Goal: Task Accomplishment & Management: Complete application form

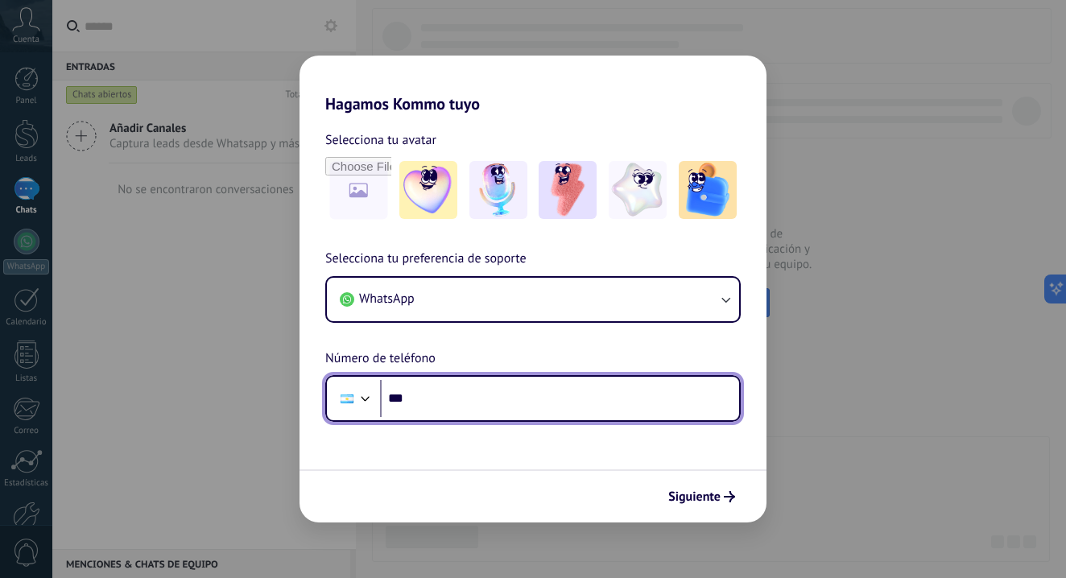
click at [466, 389] on input "***" at bounding box center [559, 398] width 359 height 37
type input "**********"
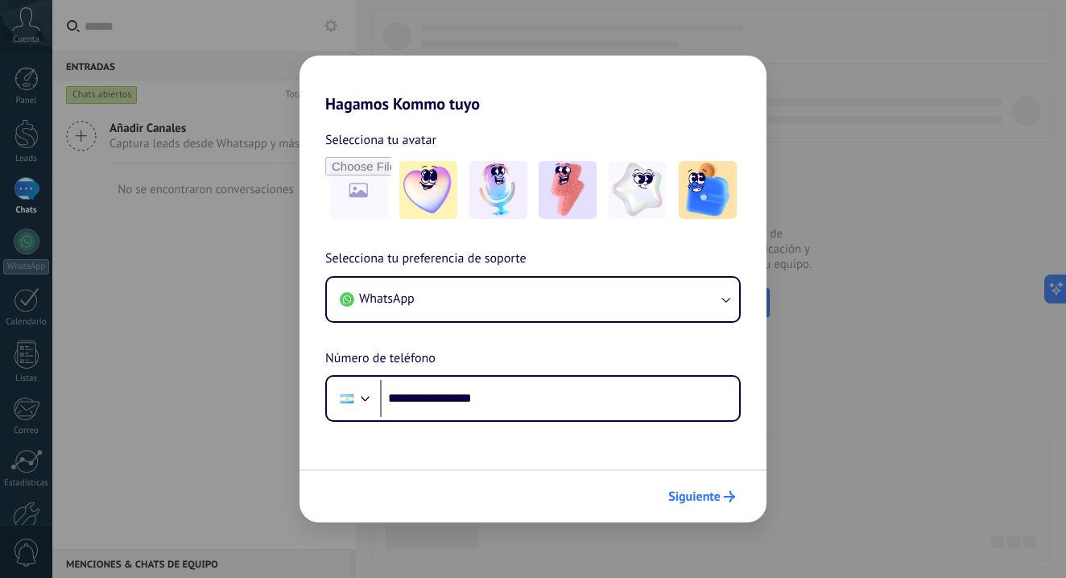
click at [688, 497] on span "Siguiente" at bounding box center [694, 496] width 52 height 11
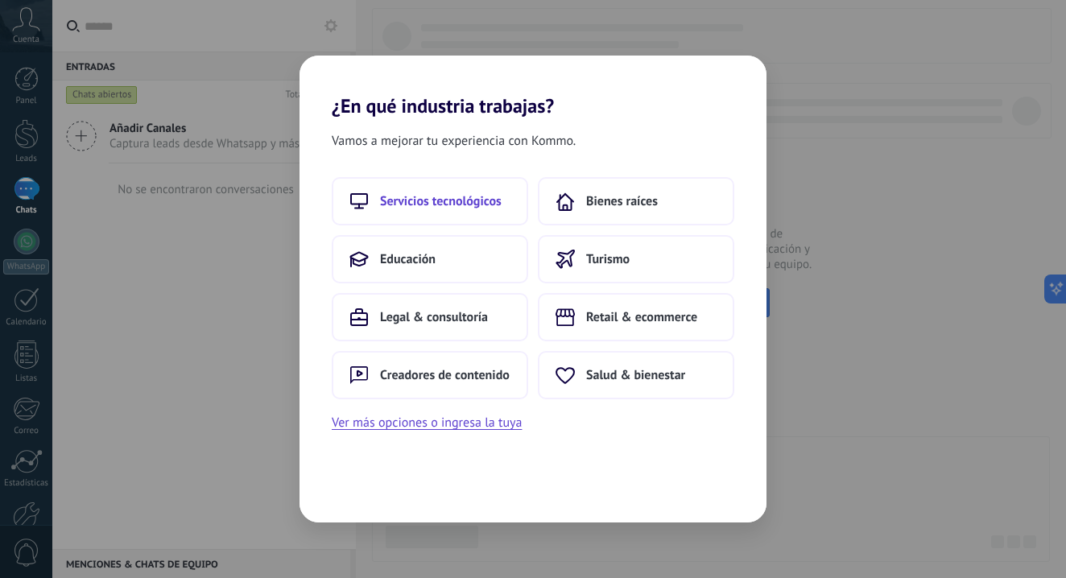
click at [471, 188] on button "Servicios tecnológicos" at bounding box center [430, 201] width 196 height 48
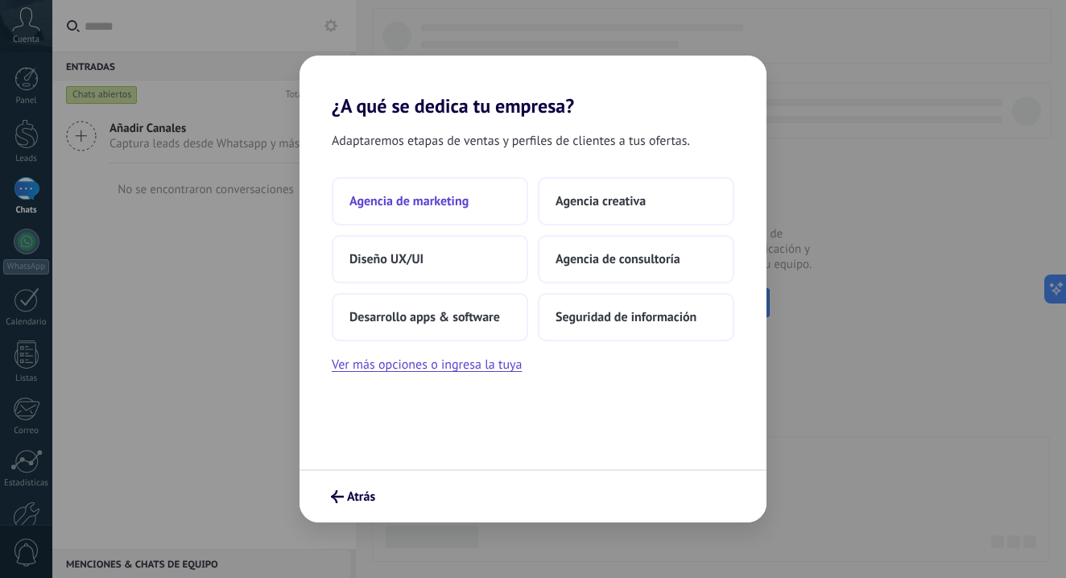
click at [514, 194] on button "Agencia de marketing" at bounding box center [430, 201] width 196 height 48
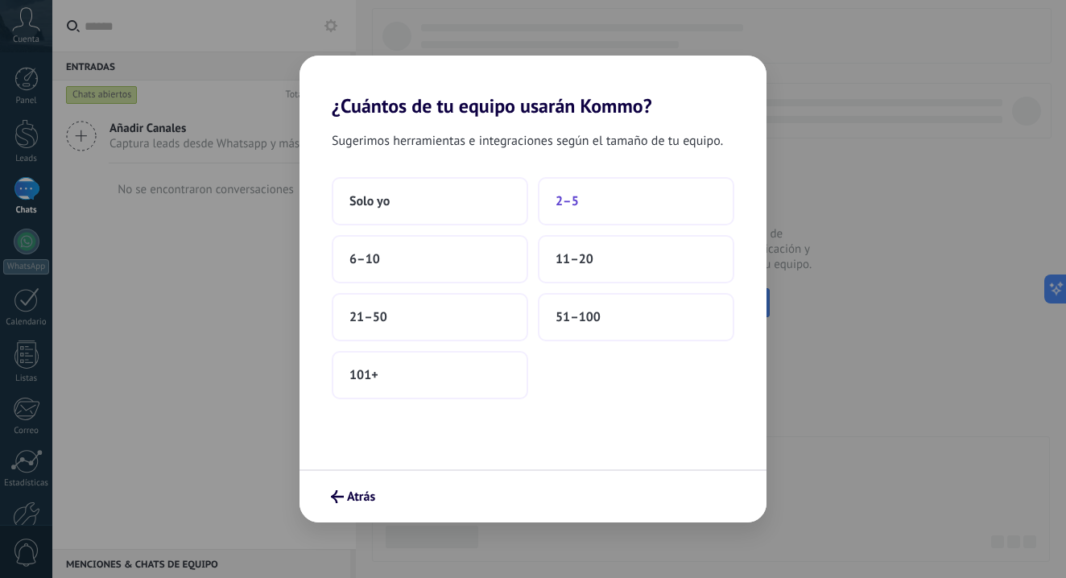
click at [562, 199] on span "2–5" at bounding box center [566, 201] width 23 height 16
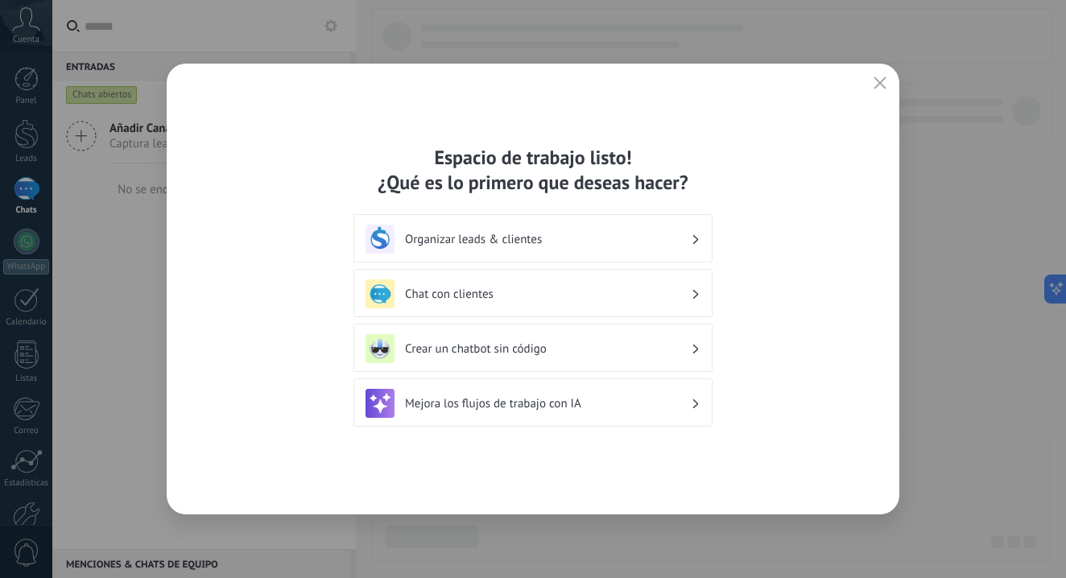
click at [547, 285] on div "Chat con clientes" at bounding box center [532, 293] width 335 height 29
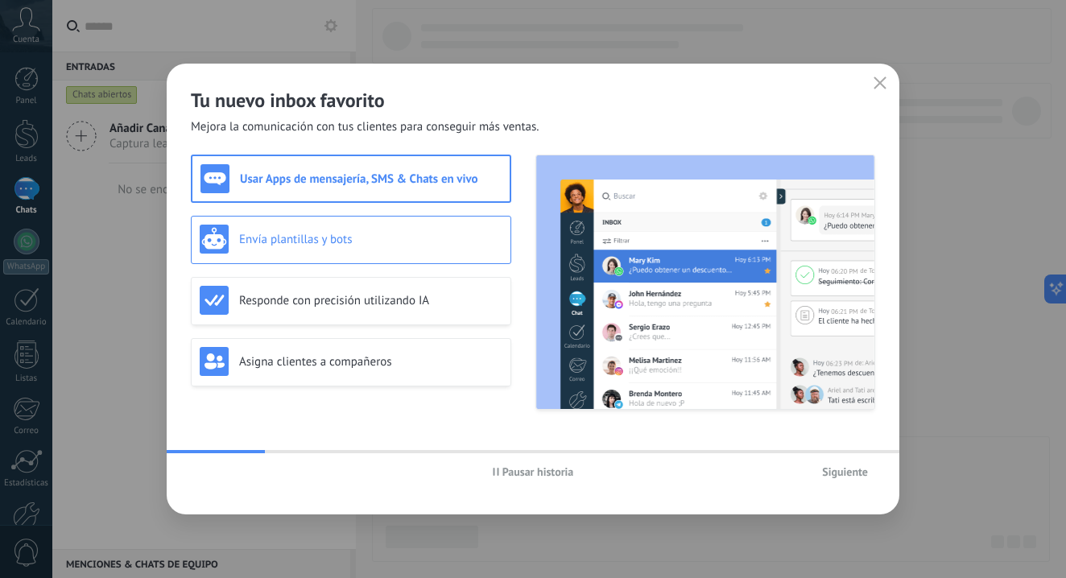
click at [476, 230] on div "Envía plantillas y bots" at bounding box center [351, 239] width 303 height 29
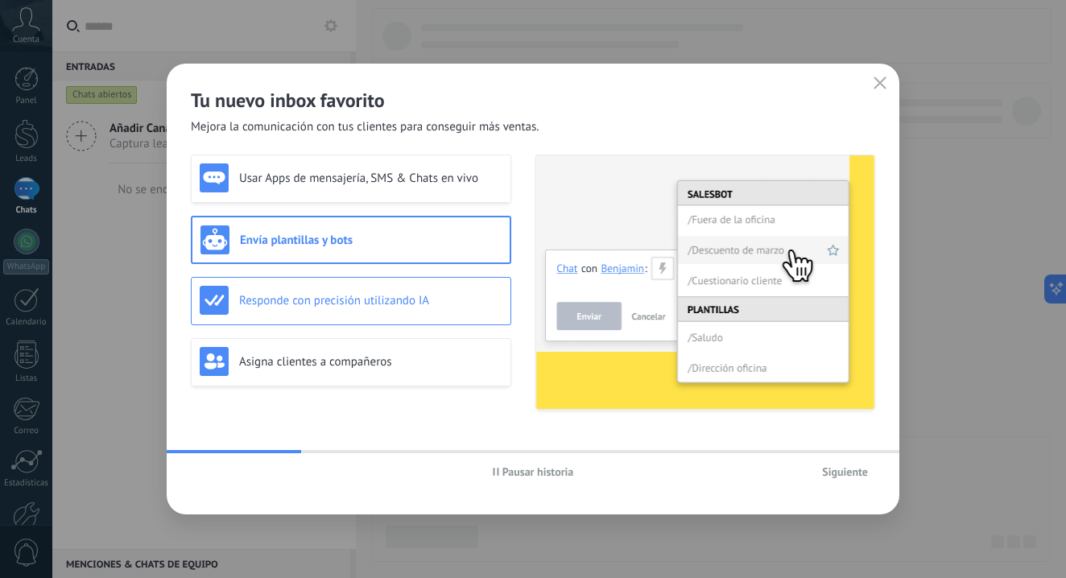
click at [471, 297] on h3 "Responde con precisión utilizando IA" at bounding box center [370, 300] width 263 height 15
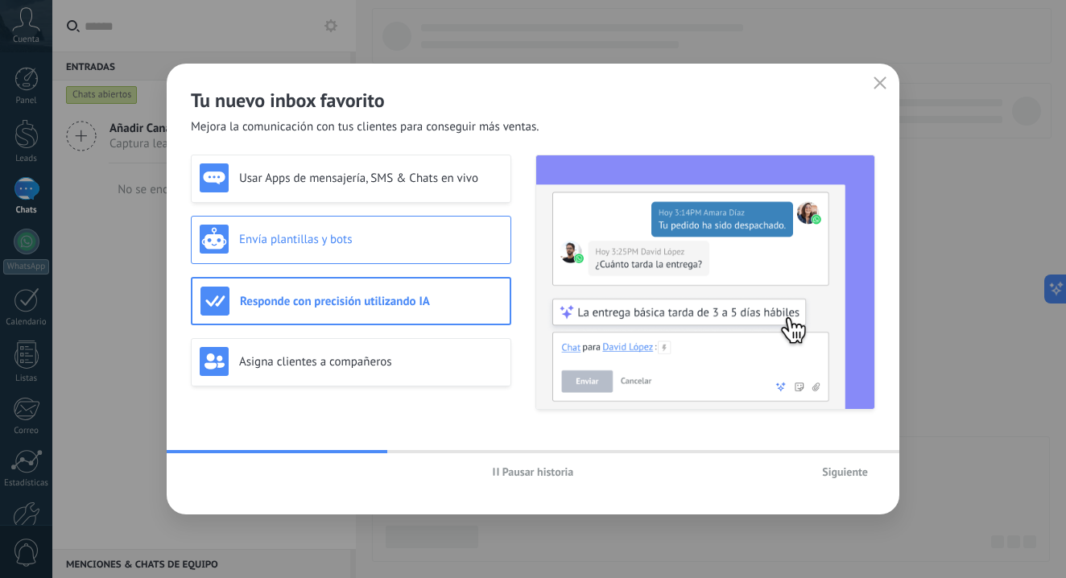
click at [459, 250] on div "Envía plantillas y bots" at bounding box center [351, 239] width 303 height 29
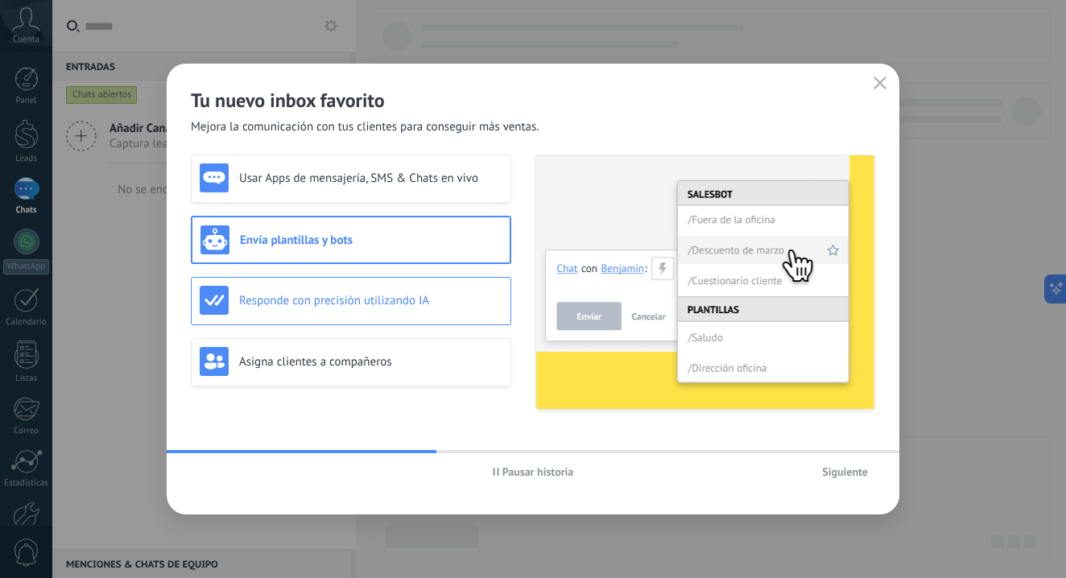
click at [452, 300] on h3 "Responde con precisión utilizando IA" at bounding box center [370, 300] width 263 height 15
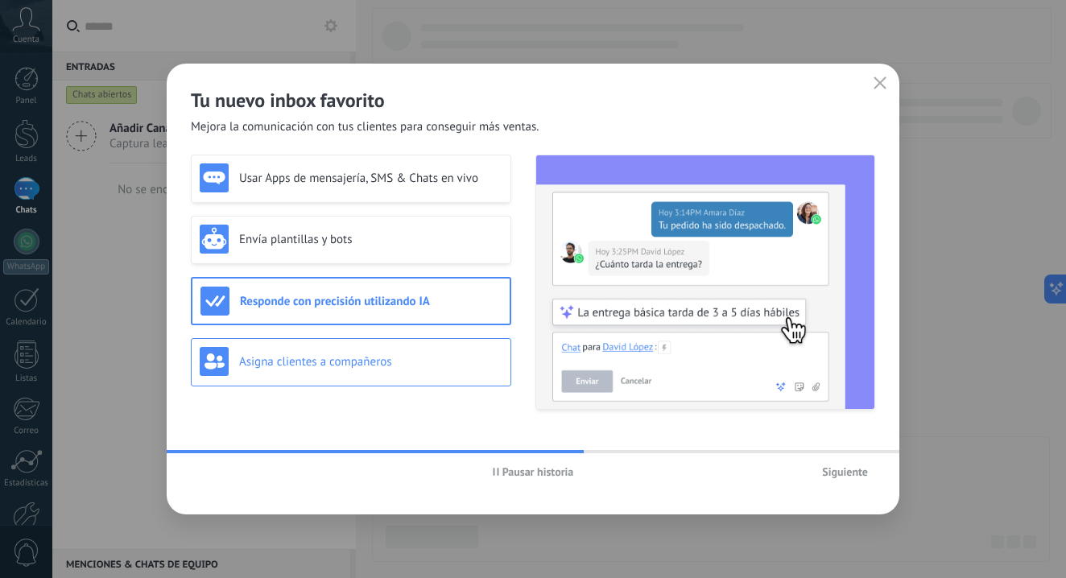
click at [457, 360] on h3 "Asigna clientes a compañeros" at bounding box center [370, 361] width 263 height 15
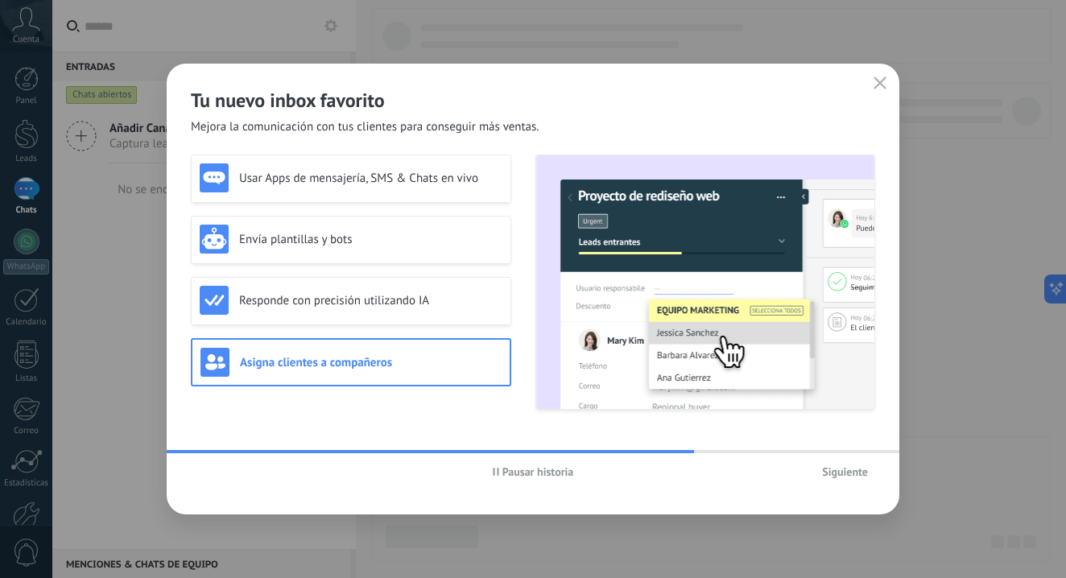
click at [830, 471] on span "Siguiente" at bounding box center [845, 471] width 46 height 11
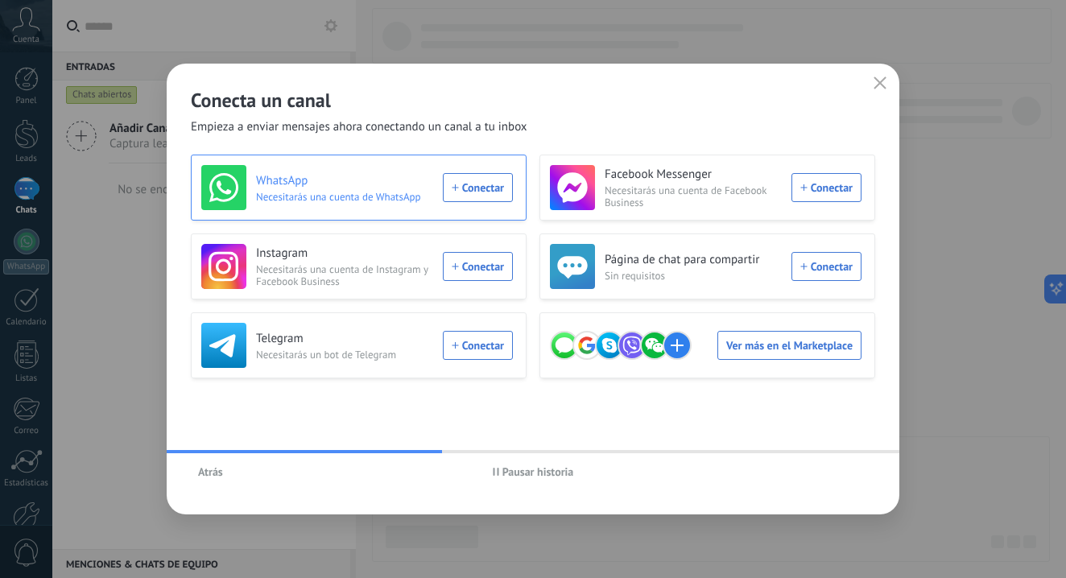
click at [409, 196] on span "Necesitarás una cuenta de WhatsApp" at bounding box center [344, 197] width 177 height 12
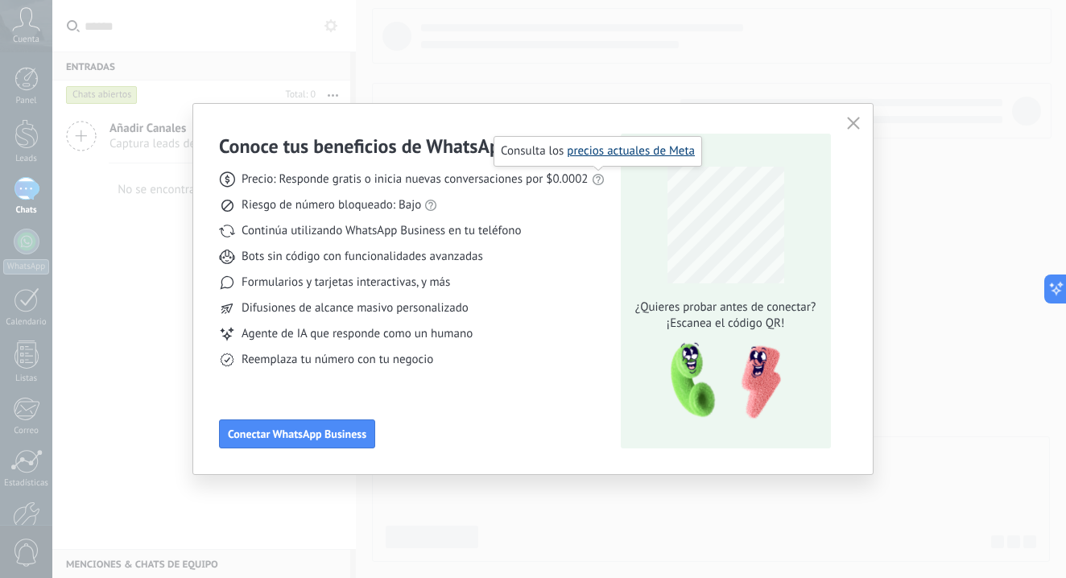
click at [610, 154] on link "precios actuales de Meta" at bounding box center [631, 150] width 128 height 15
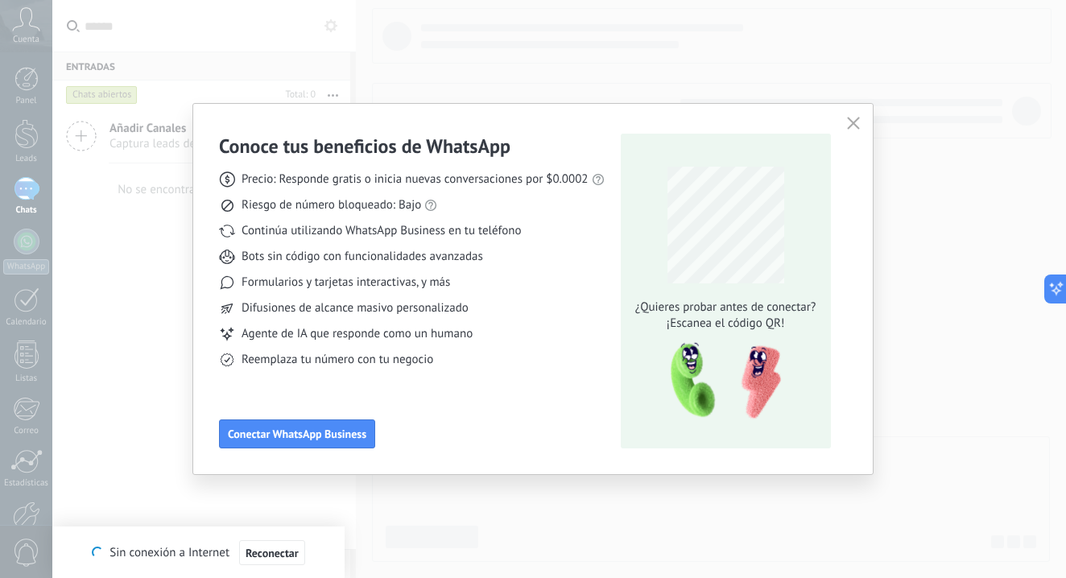
click at [852, 117] on icon "button" at bounding box center [853, 123] width 13 height 13
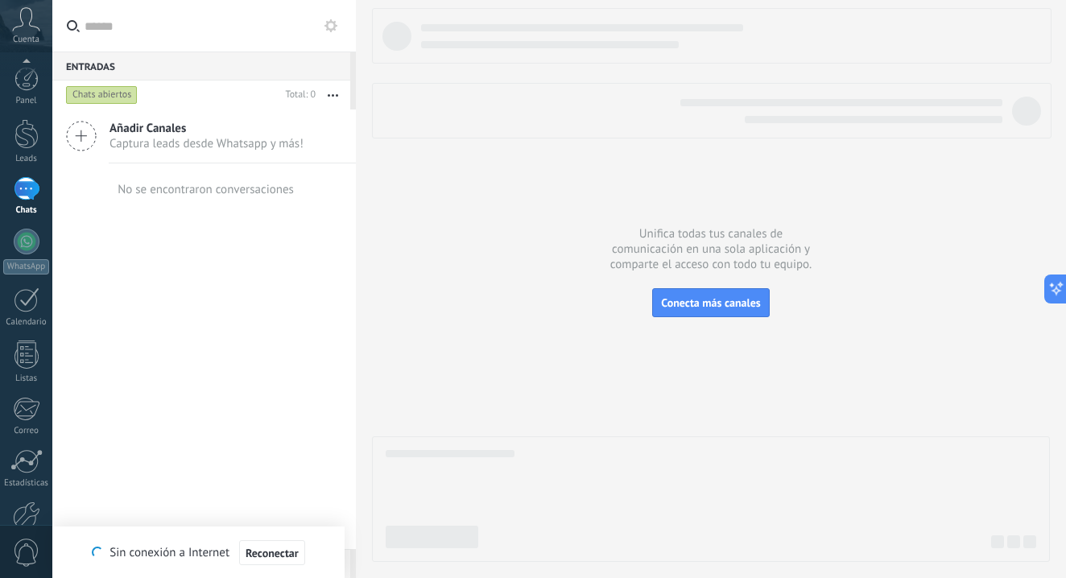
scroll to position [92, 0]
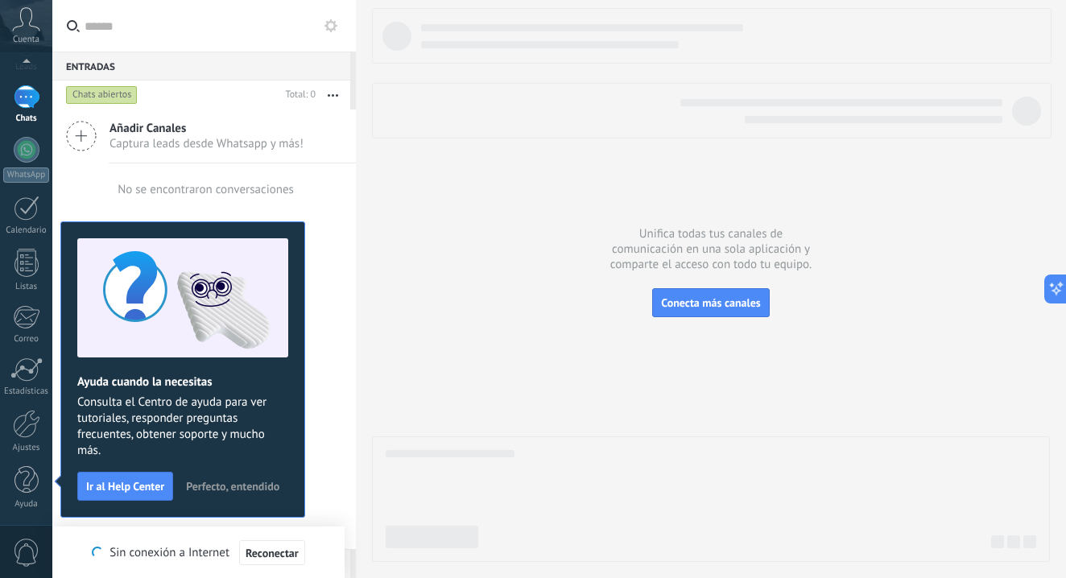
click at [237, 482] on span "Perfecto, entendido" at bounding box center [232, 486] width 93 height 11
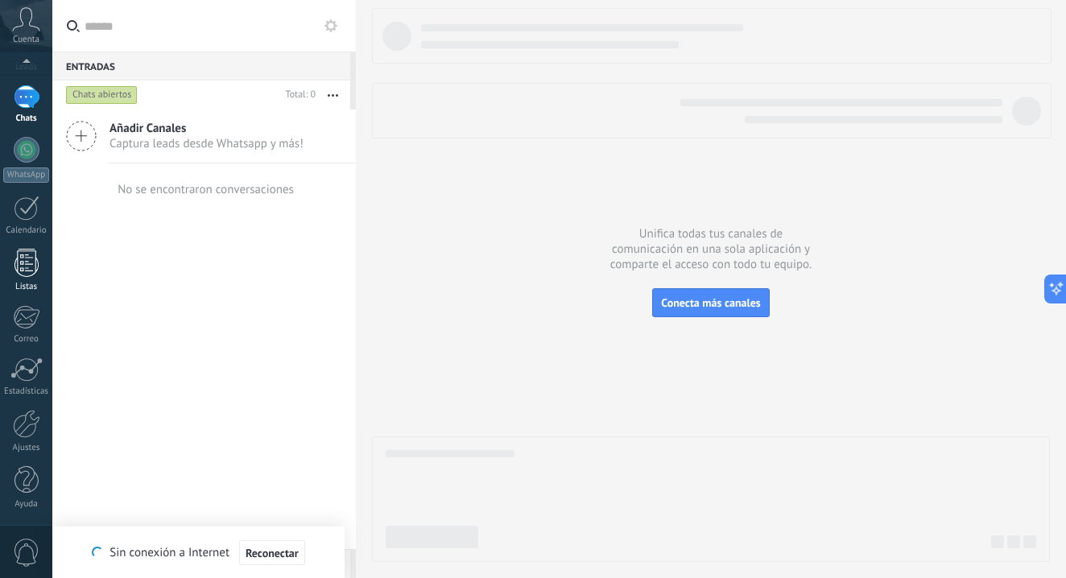
scroll to position [0, 0]
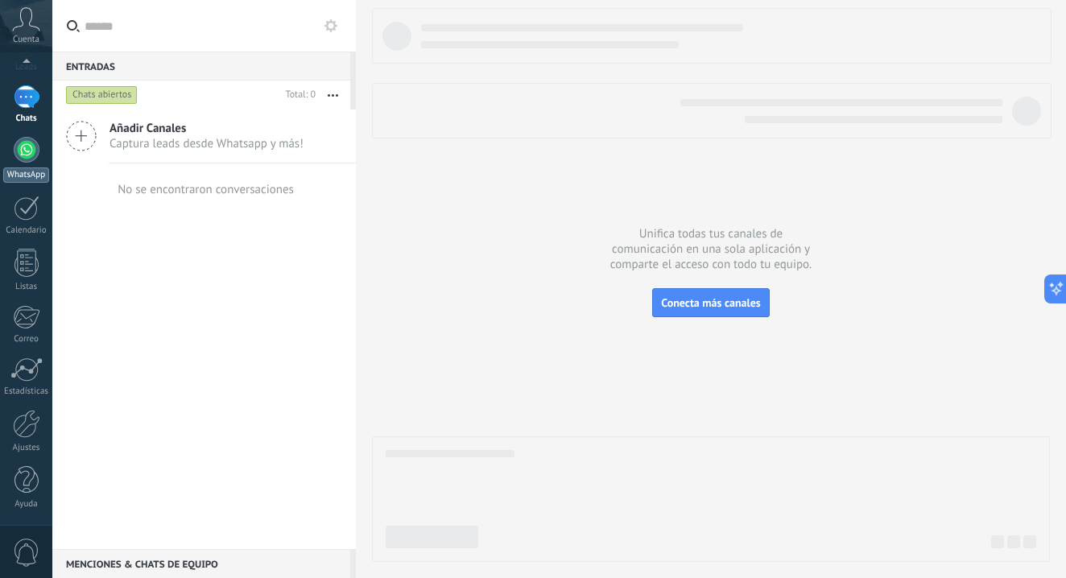
click at [25, 173] on div "WhatsApp" at bounding box center [26, 174] width 46 height 15
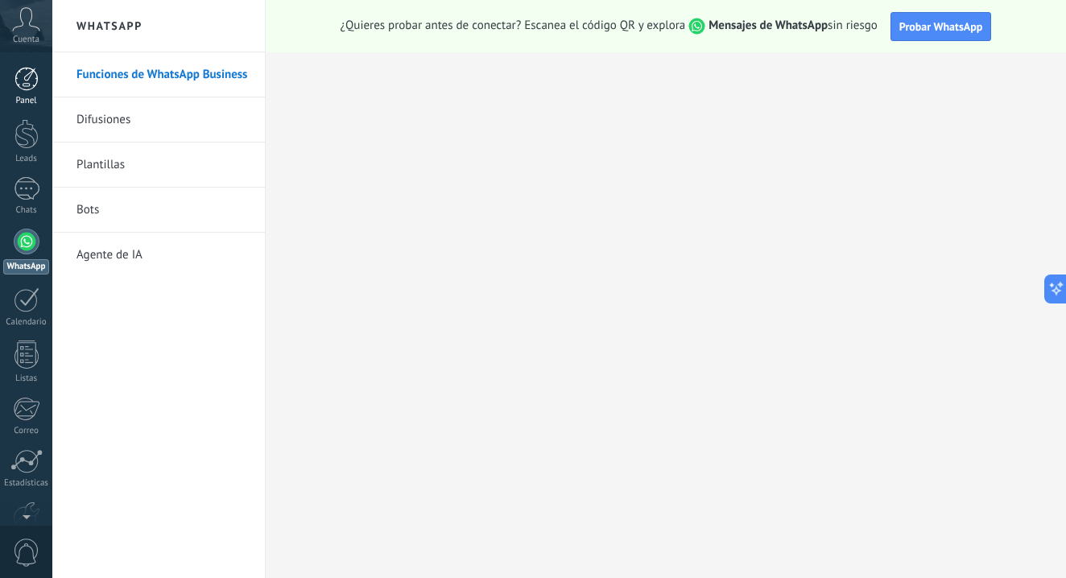
click at [27, 105] on div "Panel" at bounding box center [26, 101] width 47 height 10
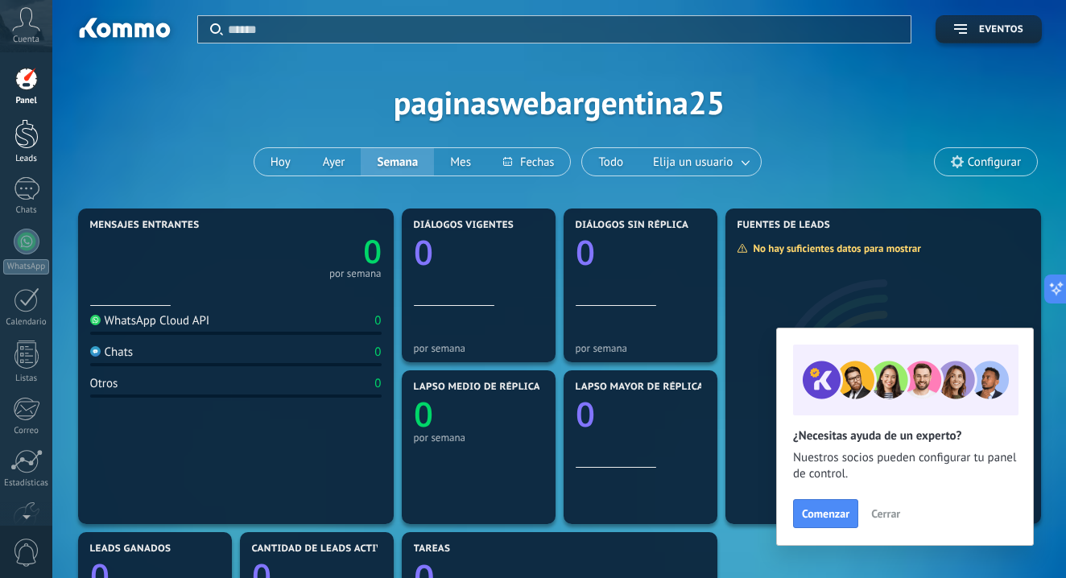
click at [13, 140] on link "Leads" at bounding box center [26, 141] width 52 height 45
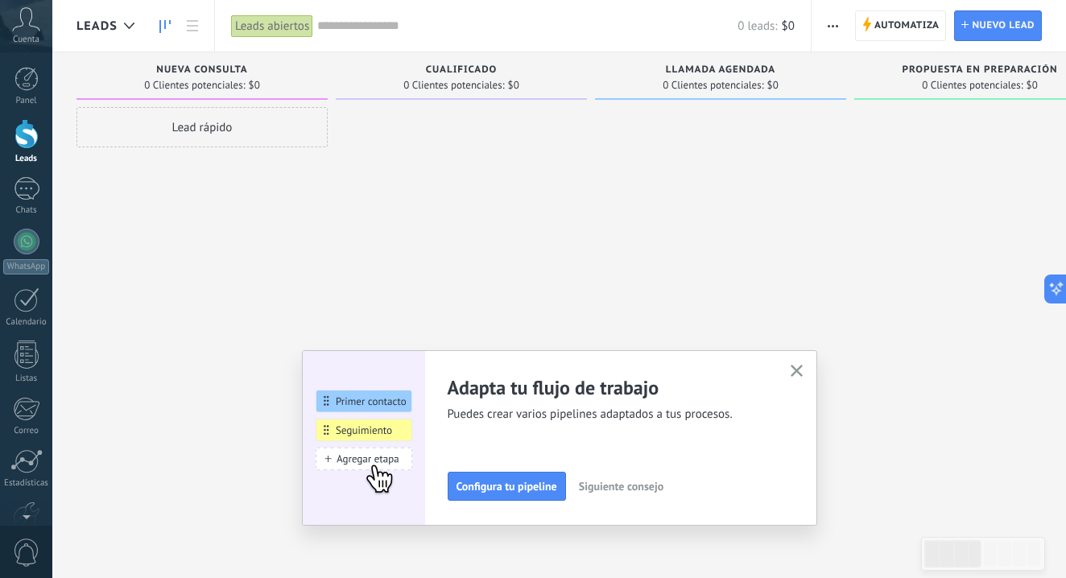
click at [797, 370] on use "button" at bounding box center [796, 371] width 12 height 12
